Goal: Transaction & Acquisition: Purchase product/service

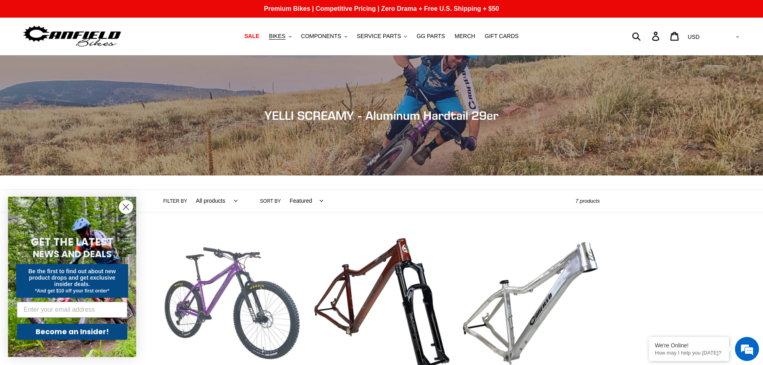
click at [225, 268] on link "YELLI SCREAMY - Complete Bike" at bounding box center [231, 318] width 137 height 169
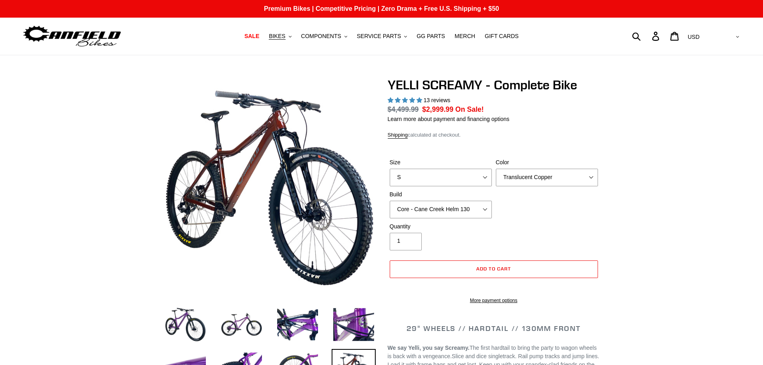
select select "highest-rating"
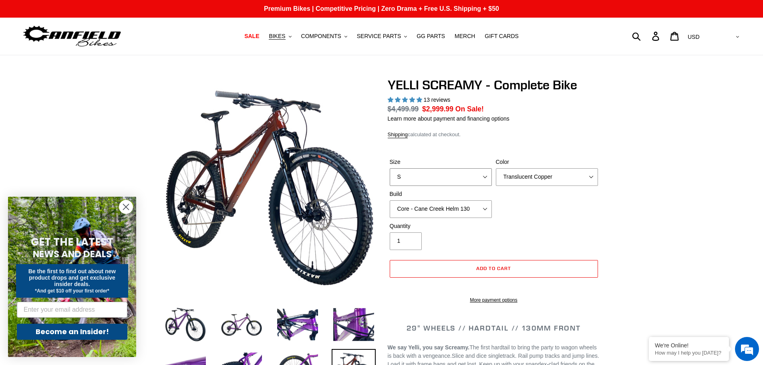
click at [483, 179] on select "S M L XL" at bounding box center [441, 177] width 102 height 18
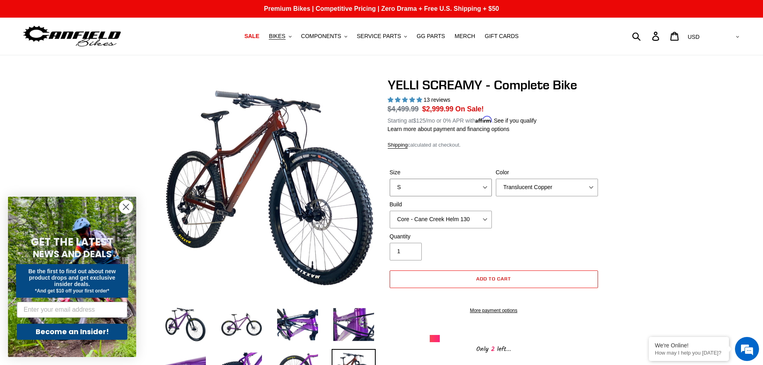
select select "M"
click at [390, 179] on select "S M L XL" at bounding box center [441, 188] width 102 height 18
click at [482, 217] on select "Core - Cane Creek Helm 130 Pro - [GEOGRAPHIC_DATA] Helm 130 Core - Fox 34 SL Fa…" at bounding box center [441, 220] width 102 height 18
select select "Pro - RockShox Pike Ultimate 130"
click at [390, 211] on select "Core - Cane Creek Helm 130 Pro - [GEOGRAPHIC_DATA] Helm 130 Core - Fox 34 SL Fa…" at bounding box center [441, 220] width 102 height 18
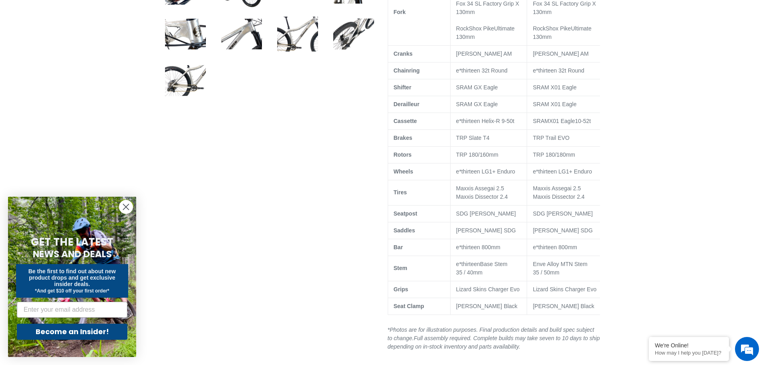
scroll to position [481, 0]
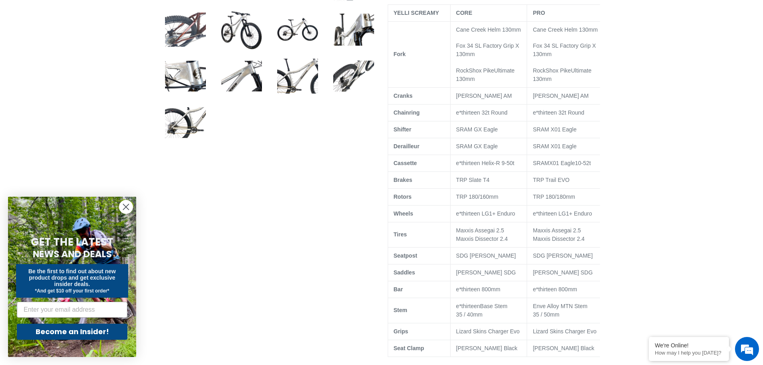
click at [170, 33] on img at bounding box center [185, 30] width 44 height 44
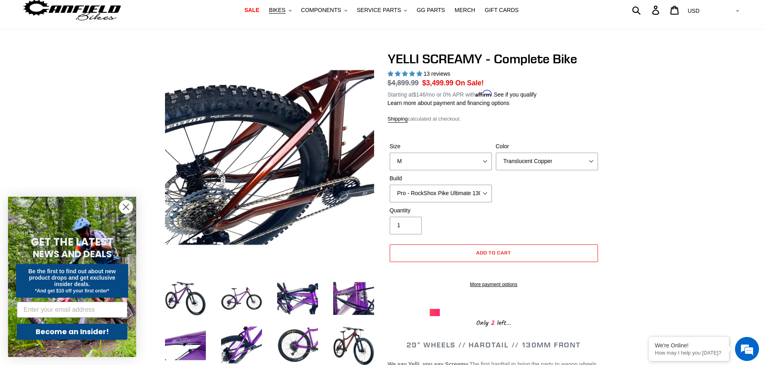
scroll to position [0, 0]
